Goal: Information Seeking & Learning: Learn about a topic

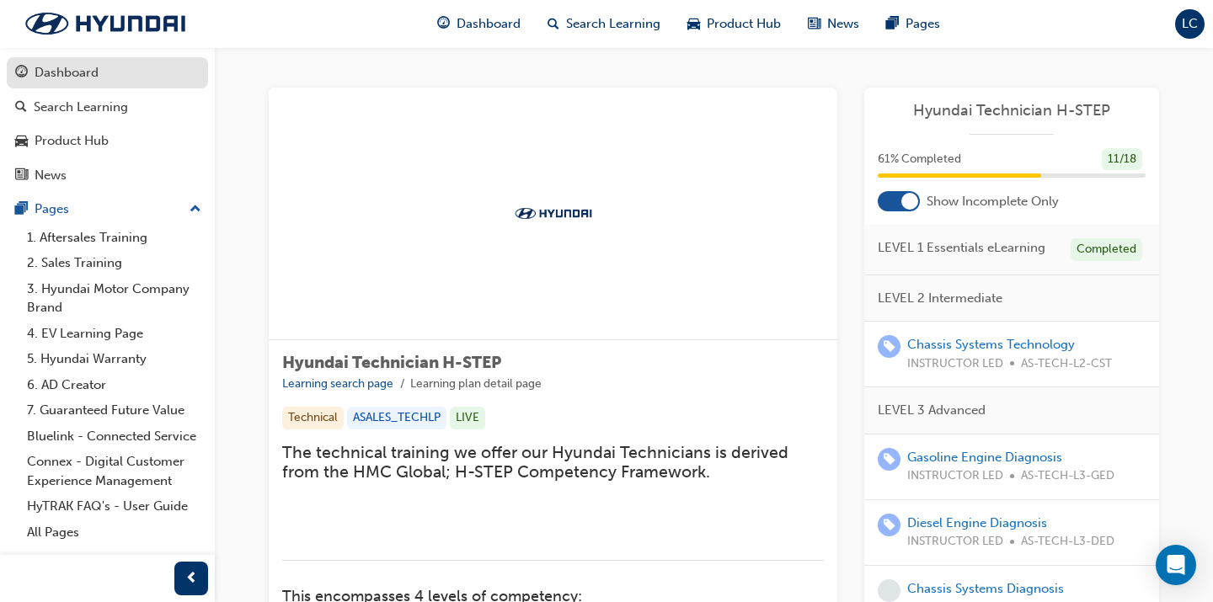
click at [121, 80] on div "Dashboard" at bounding box center [107, 72] width 185 height 21
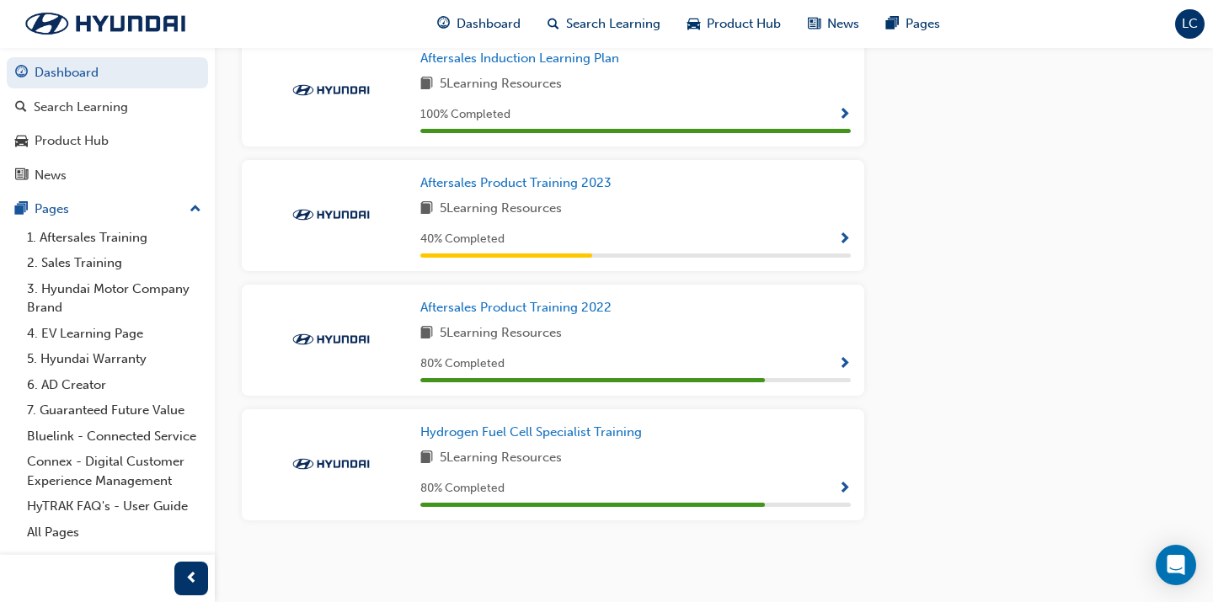
scroll to position [1669, 0]
click at [528, 424] on link "Hydrogen Fuel Cell Specialist Training" at bounding box center [534, 433] width 228 height 19
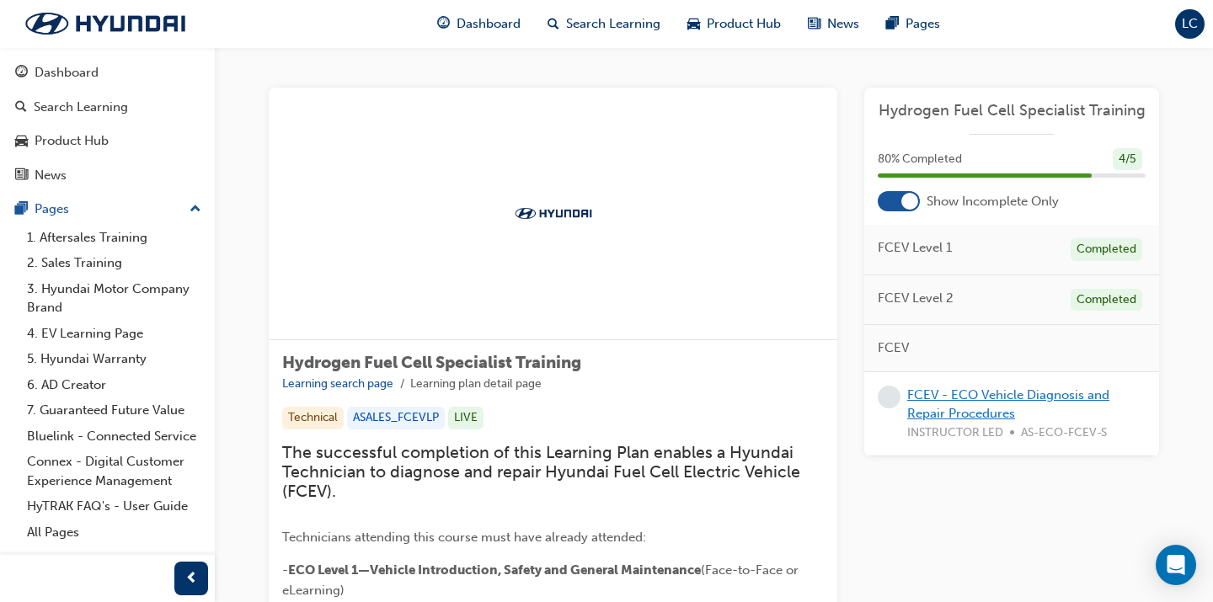
click at [953, 396] on link "FCEV - ECO Vehicle Diagnosis and Repair Procedures" at bounding box center [1008, 405] width 202 height 35
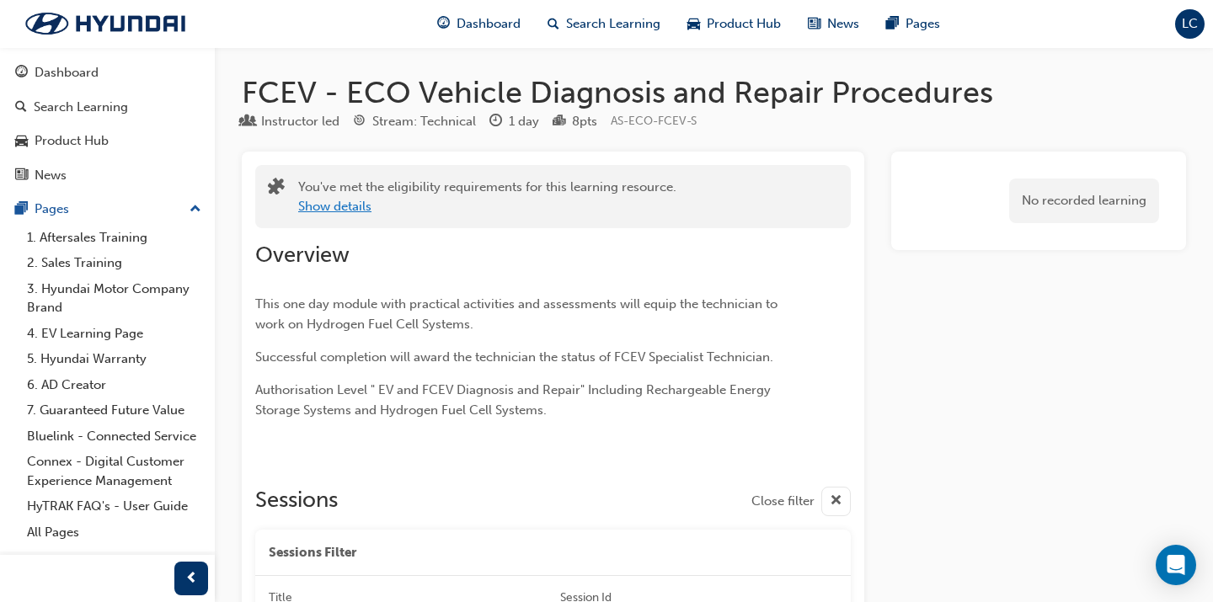
click at [357, 205] on button "Show details" at bounding box center [334, 206] width 73 height 19
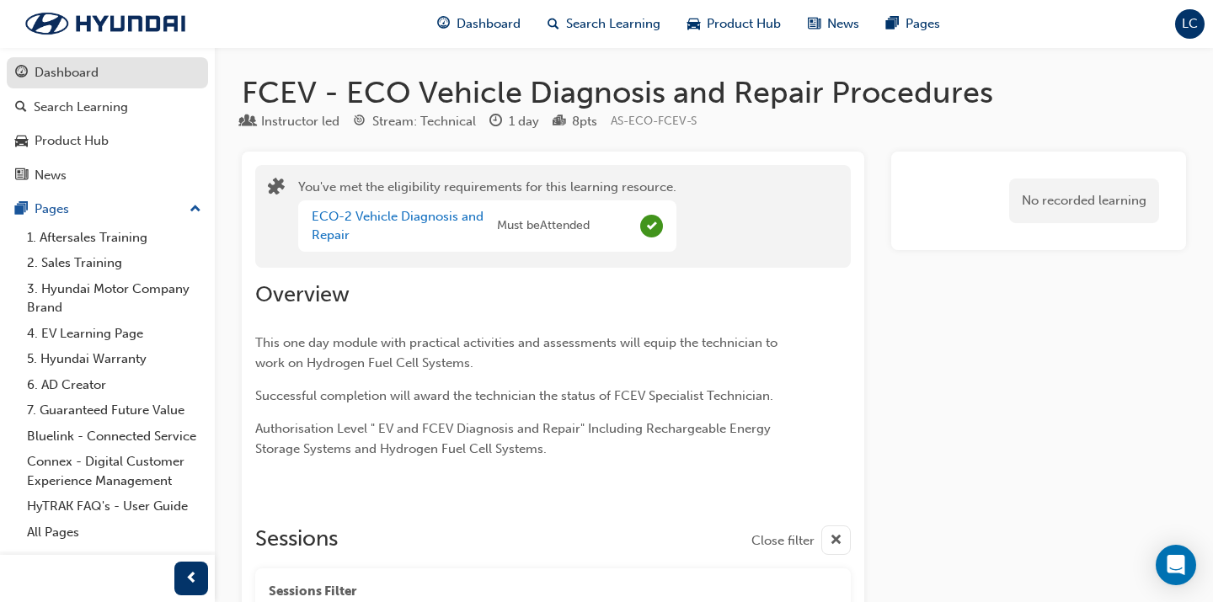
click at [83, 65] on div "Dashboard" at bounding box center [67, 72] width 64 height 19
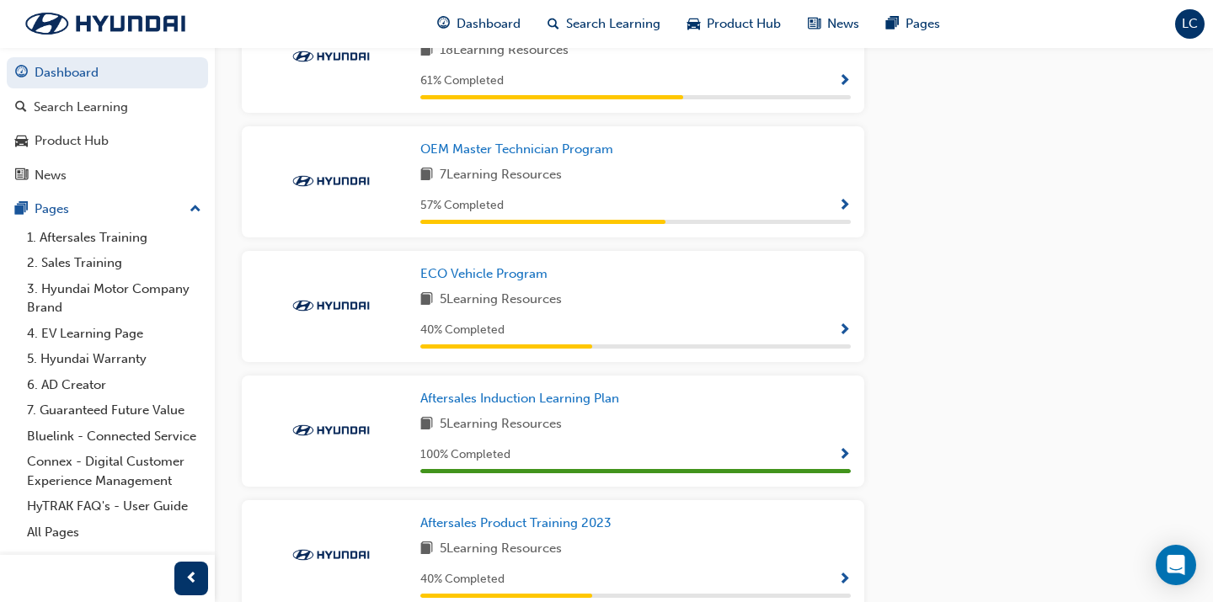
scroll to position [1329, 0]
click at [521, 277] on span "ECO Vehicle Program" at bounding box center [483, 273] width 127 height 15
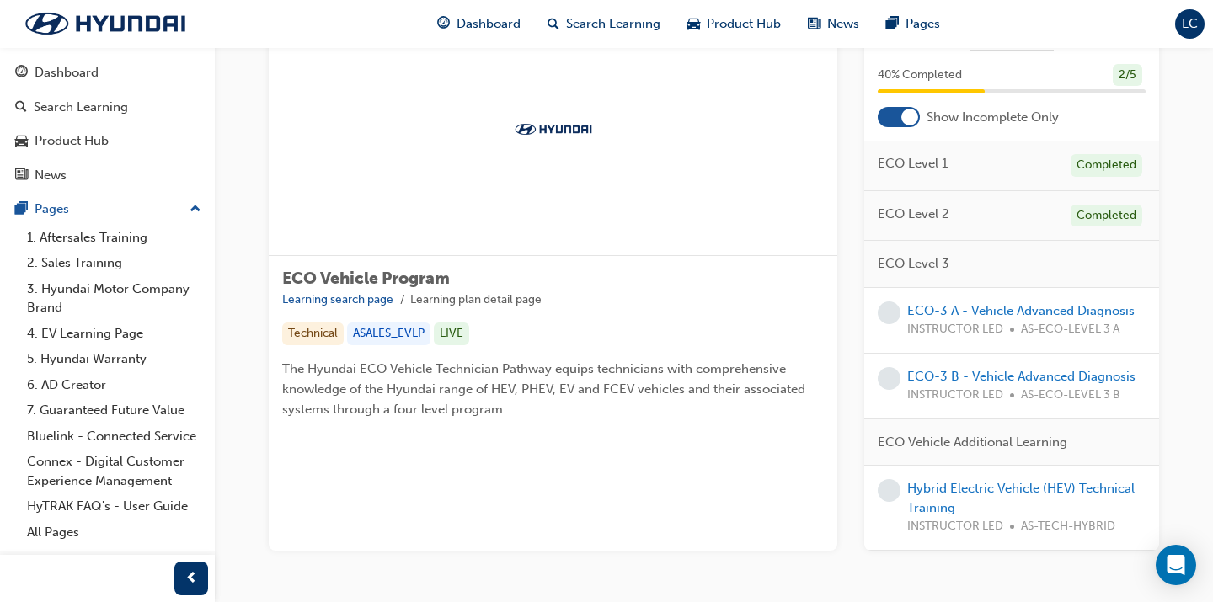
scroll to position [89, 0]
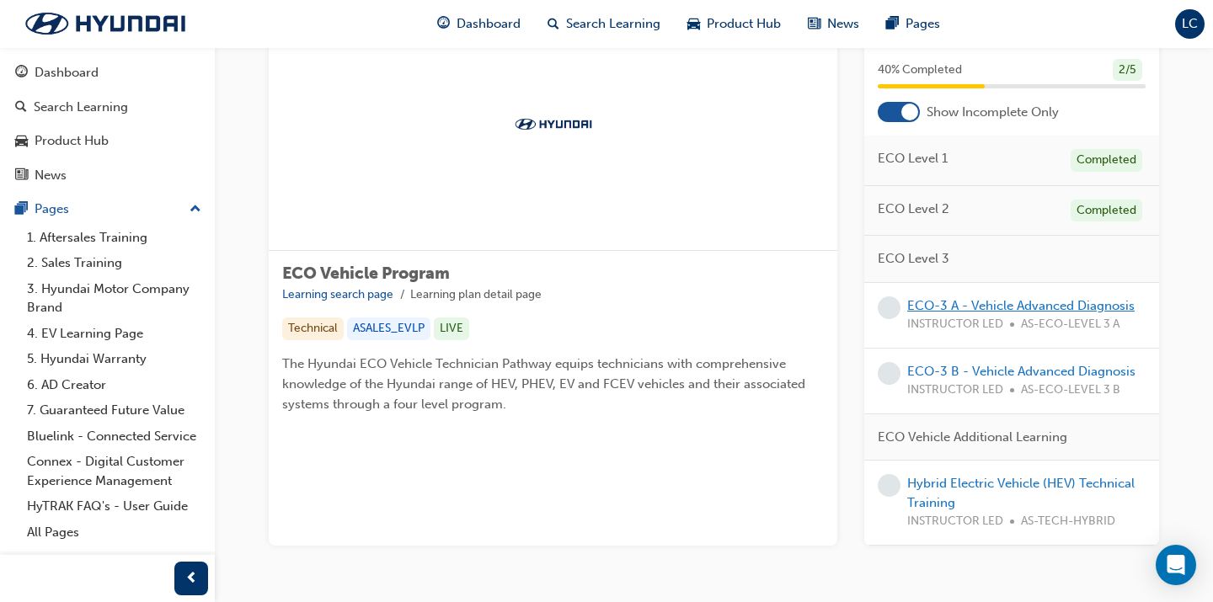
click at [1034, 313] on link "ECO-3 A - Vehicle Advanced Diagnosis" at bounding box center [1020, 305] width 227 height 15
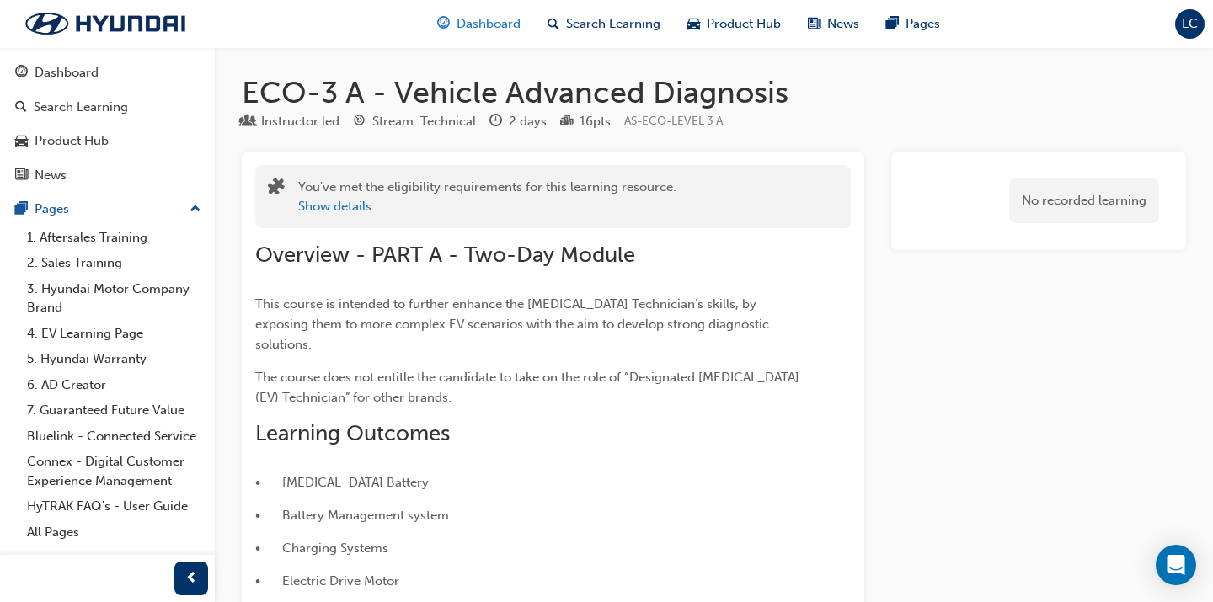
click at [500, 24] on span "Dashboard" at bounding box center [489, 23] width 64 height 19
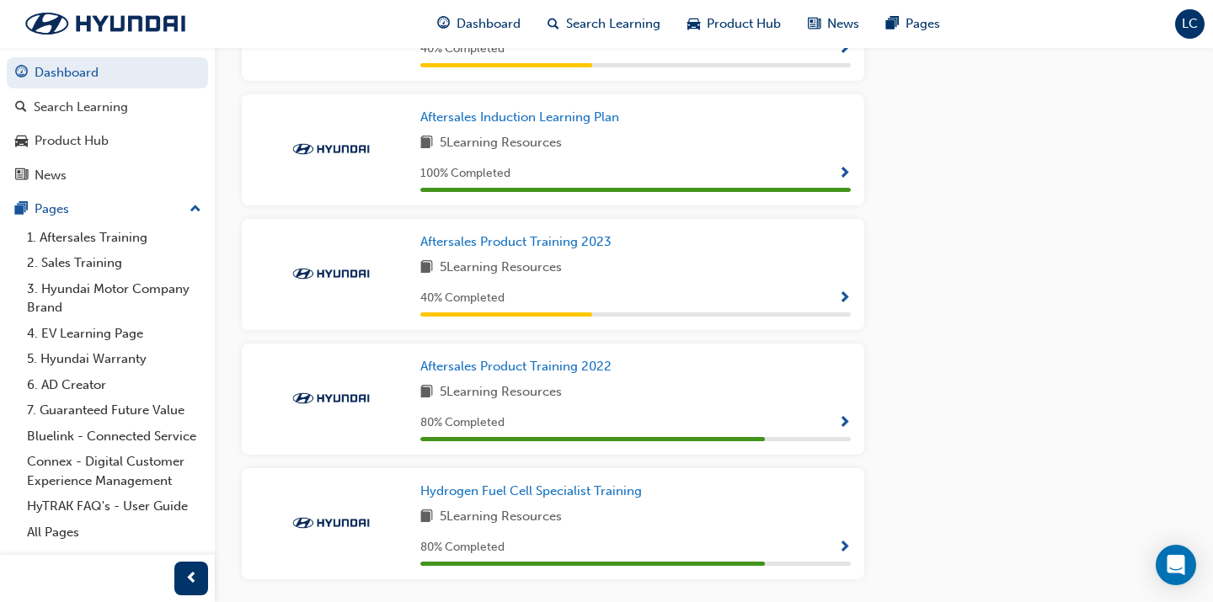
scroll to position [1611, 0]
click at [554, 366] on span "Aftersales Product Training 2022" at bounding box center [515, 366] width 191 height 15
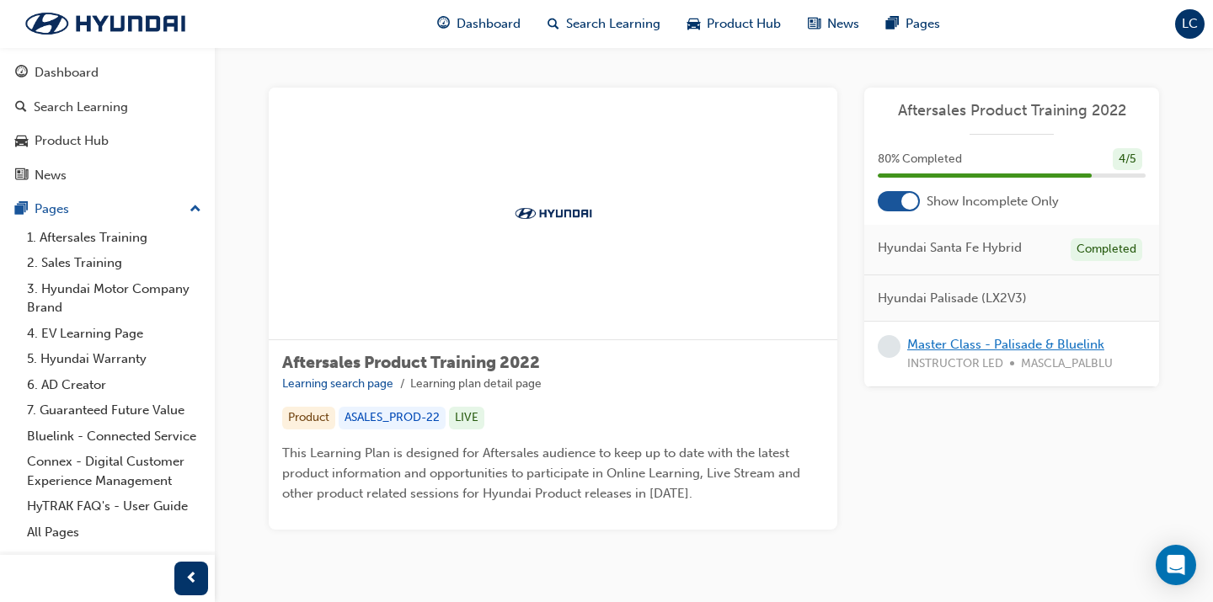
click at [965, 339] on link "Master Class - Palisade & Bluelink" at bounding box center [1005, 344] width 197 height 15
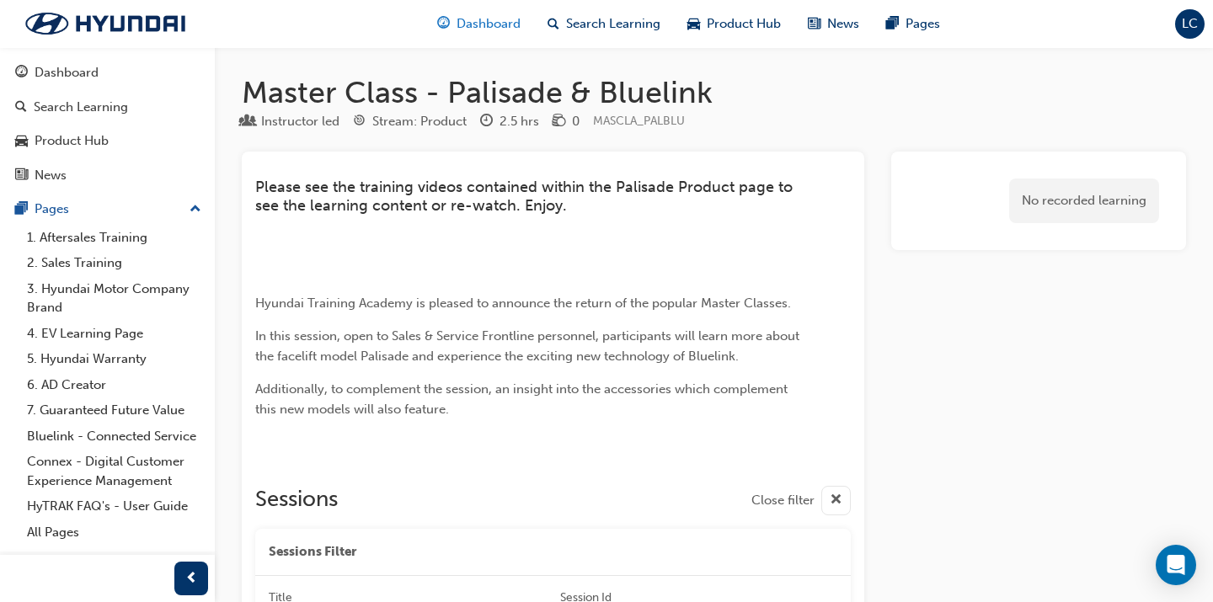
click at [492, 29] on span "Dashboard" at bounding box center [489, 23] width 64 height 19
